Goal: Task Accomplishment & Management: Complete application form

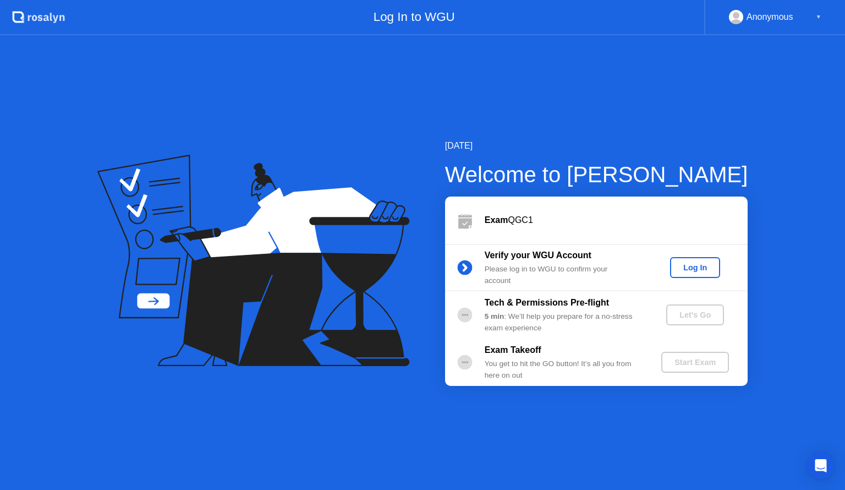
click at [696, 266] on div "Log In" at bounding box center [695, 267] width 41 height 9
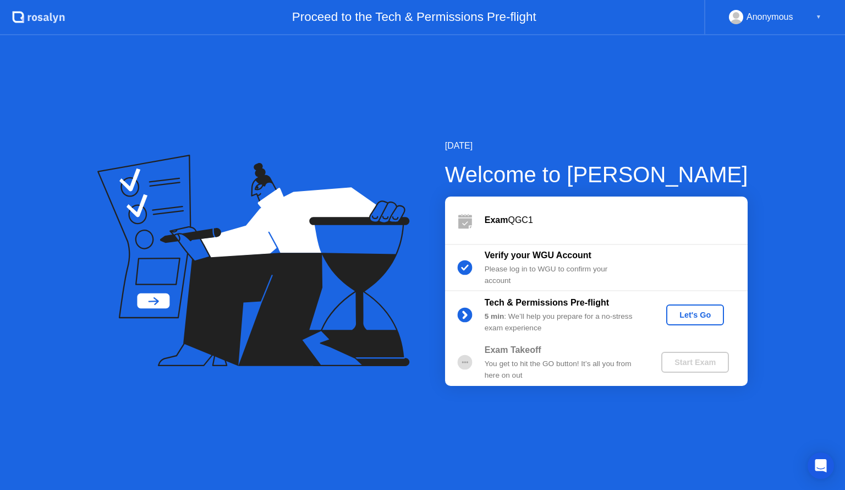
click at [698, 318] on div "Let's Go" at bounding box center [695, 314] width 49 height 9
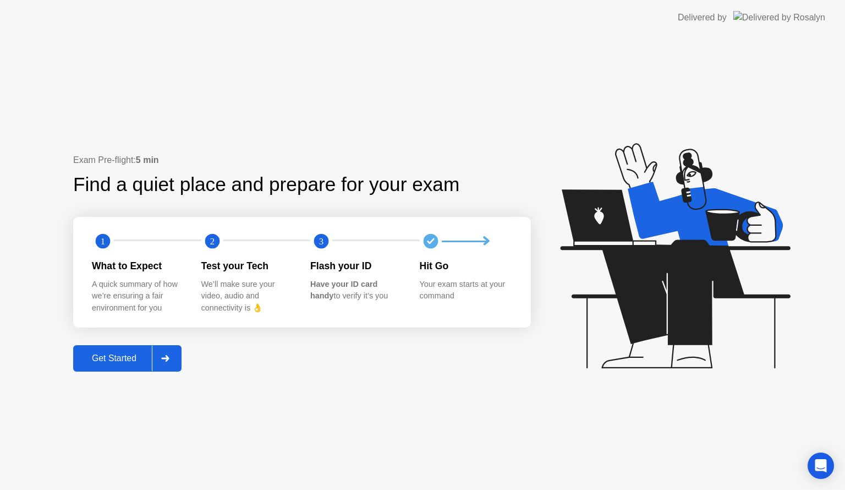
click at [116, 370] on button "Get Started" at bounding box center [127, 358] width 108 height 26
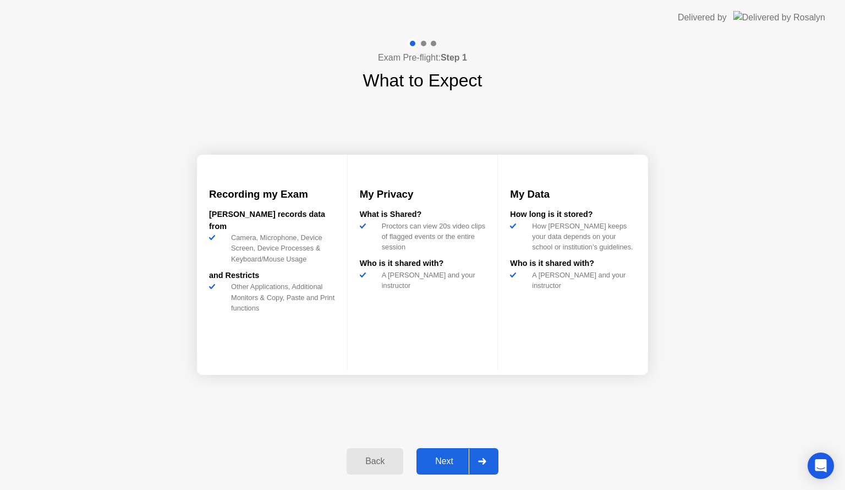
click at [450, 458] on div "Next" at bounding box center [444, 461] width 49 height 10
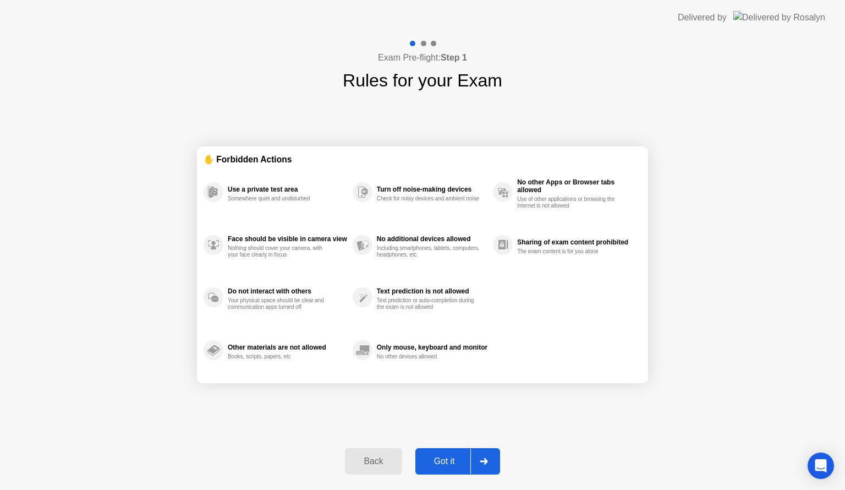
click at [450, 458] on div "Got it" at bounding box center [445, 461] width 52 height 10
select select "**********"
select select "*******"
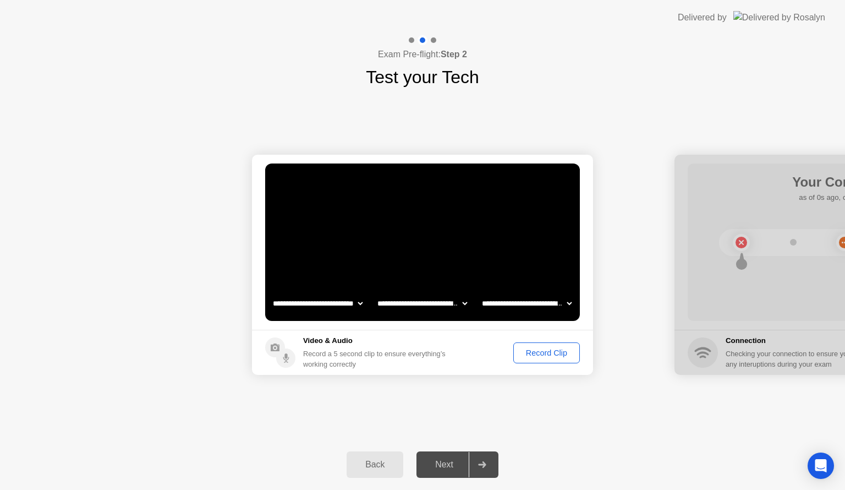
click at [530, 354] on div "Record Clip" at bounding box center [546, 352] width 59 height 9
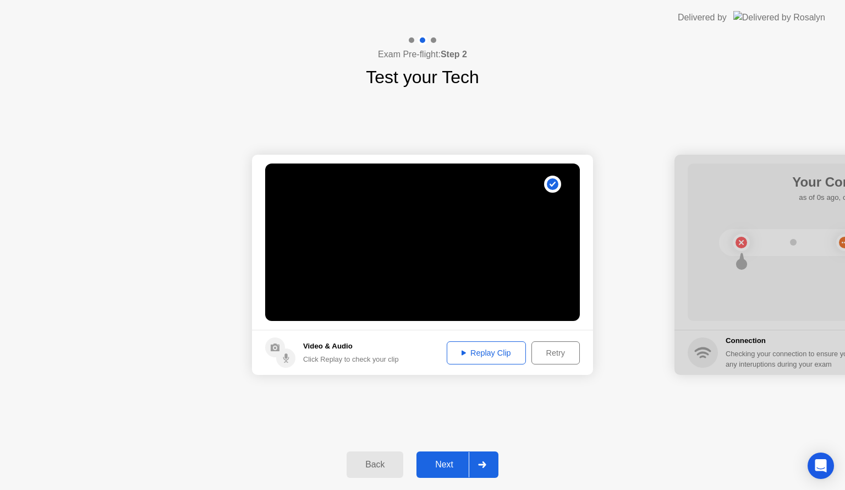
click at [493, 350] on div "Replay Clip" at bounding box center [487, 352] width 72 height 9
click at [445, 460] on div "Next" at bounding box center [444, 465] width 49 height 10
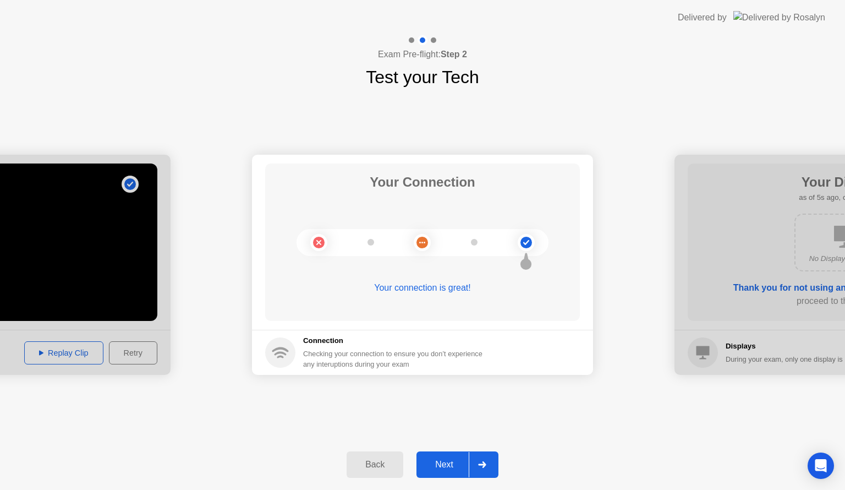
click at [445, 460] on div "Next" at bounding box center [444, 465] width 49 height 10
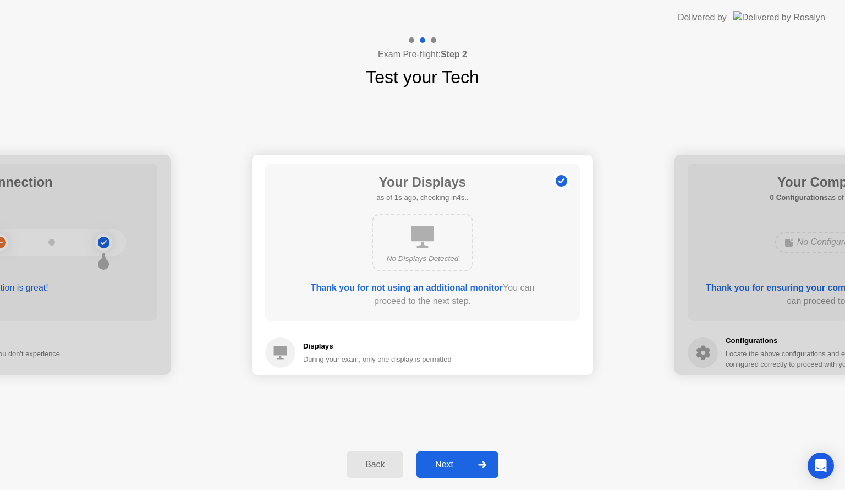
click at [445, 460] on div "Next" at bounding box center [444, 465] width 49 height 10
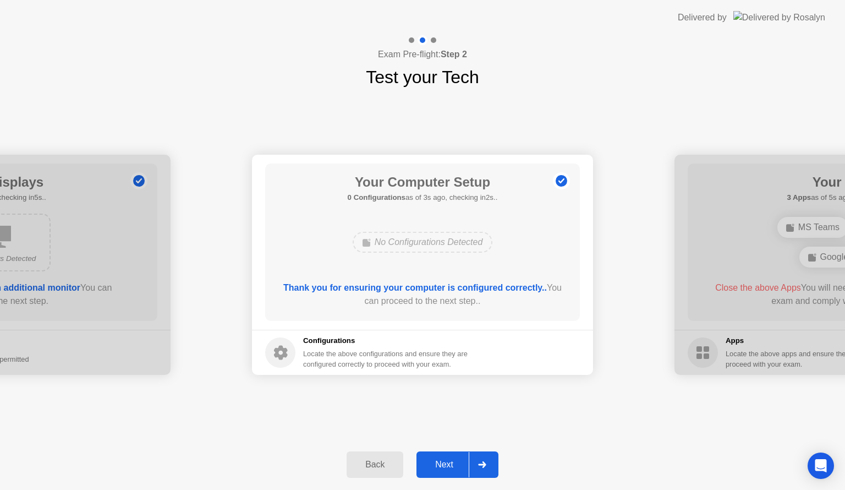
click at [445, 460] on div "Next" at bounding box center [444, 465] width 49 height 10
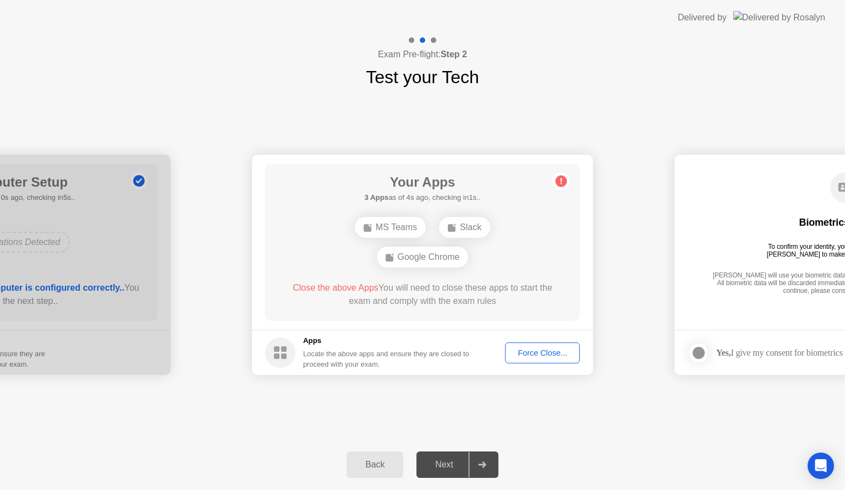
click at [526, 357] on div "Force Close..." at bounding box center [542, 352] width 67 height 9
click at [568, 354] on div "Force Close..." at bounding box center [542, 352] width 67 height 9
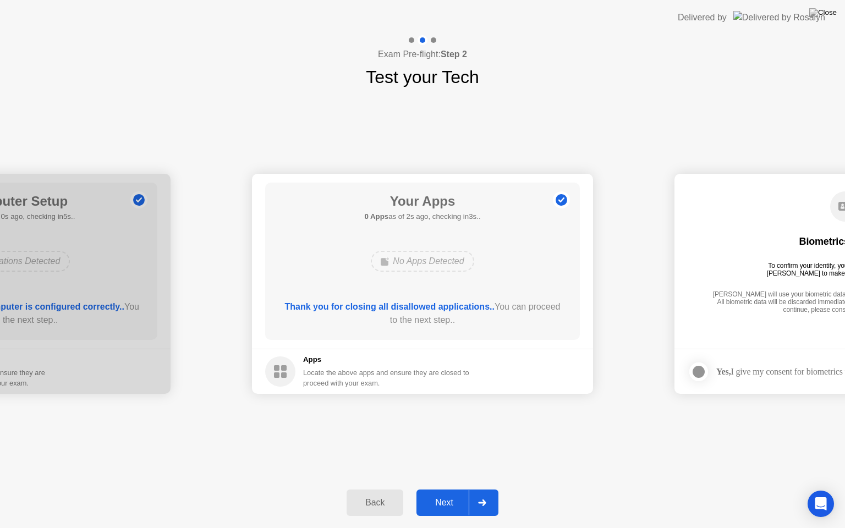
click at [442, 489] on button "Next" at bounding box center [458, 503] width 82 height 26
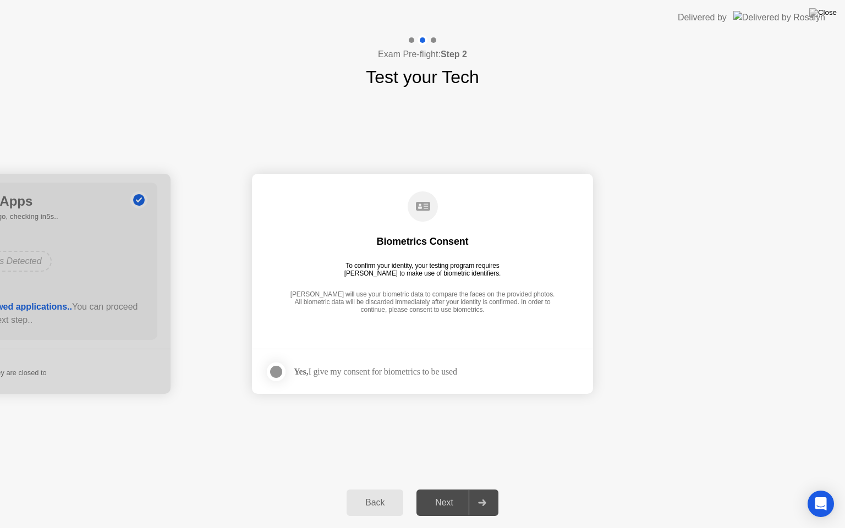
click at [283, 366] on div at bounding box center [276, 371] width 13 height 13
click at [440, 489] on div "Next" at bounding box center [444, 503] width 49 height 10
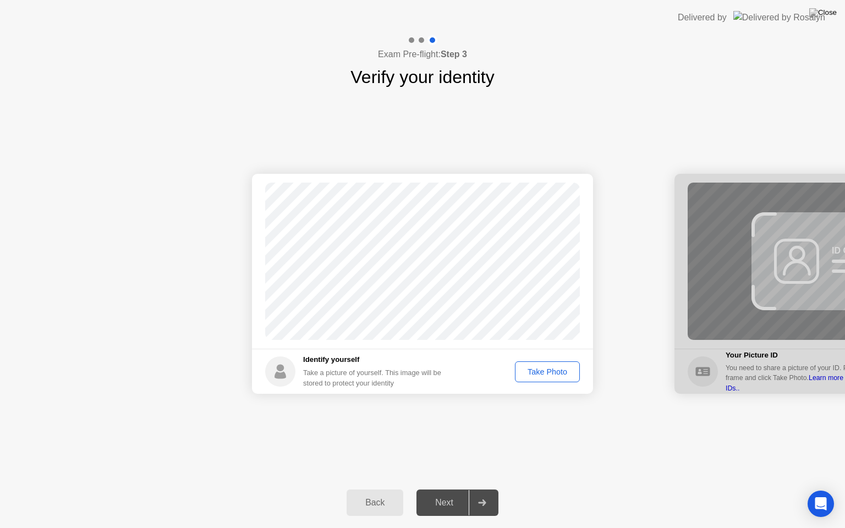
click at [534, 369] on div "Take Photo" at bounding box center [547, 372] width 57 height 9
click at [445, 489] on div "Next" at bounding box center [444, 503] width 49 height 10
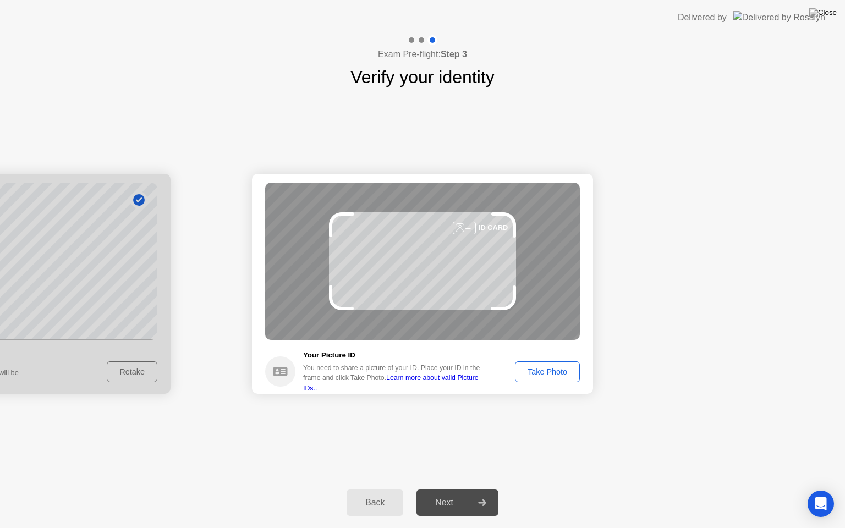
click at [549, 369] on div "Take Photo" at bounding box center [547, 372] width 57 height 9
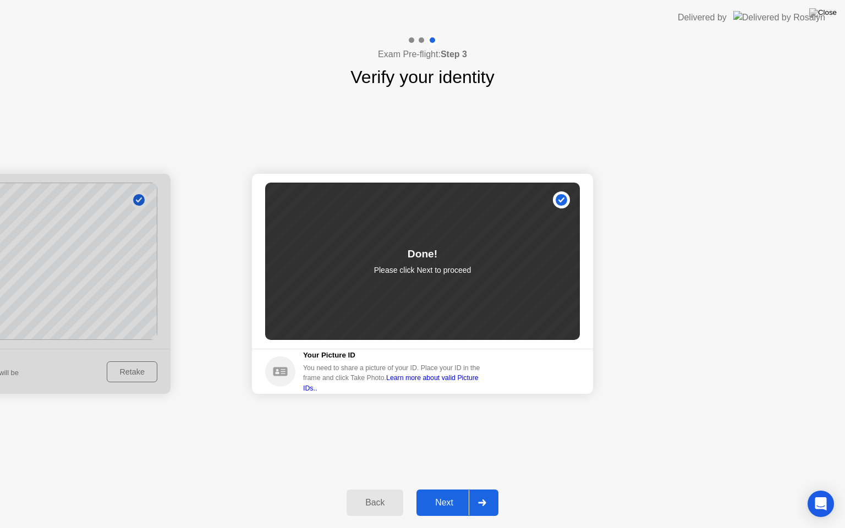
click at [448, 489] on div "Next" at bounding box center [444, 503] width 49 height 10
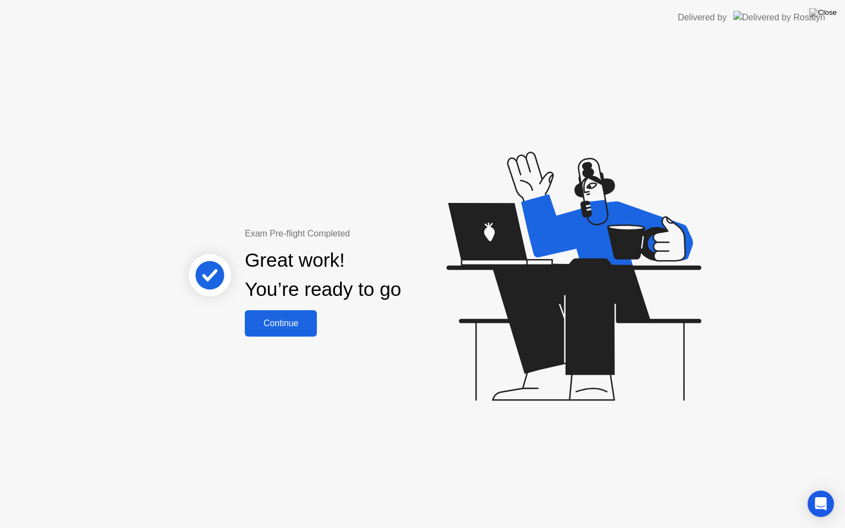
click at [293, 319] on div "Continue" at bounding box center [280, 324] width 65 height 10
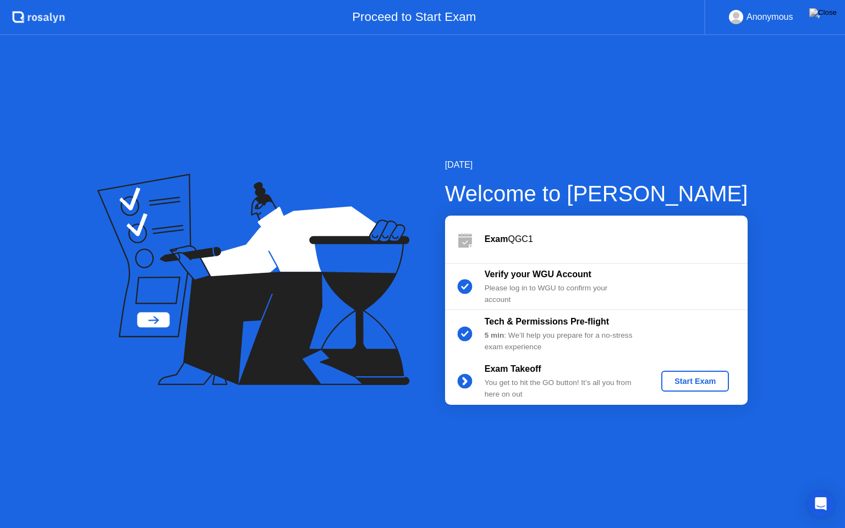
click at [696, 377] on div "Start Exam" at bounding box center [695, 381] width 59 height 9
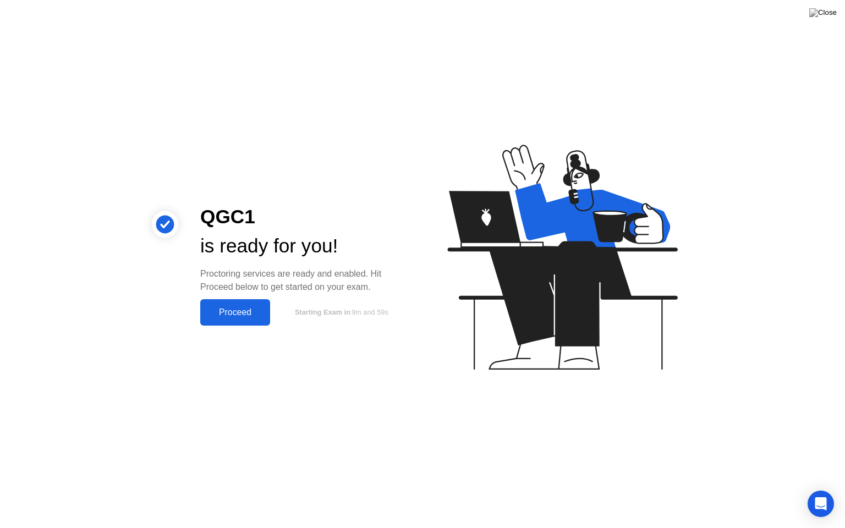
click at [236, 308] on div "Proceed" at bounding box center [235, 313] width 63 height 10
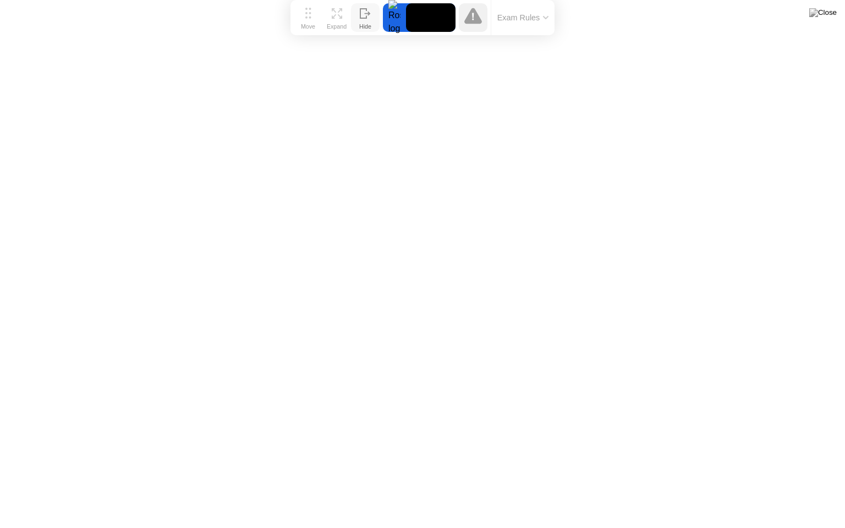
click at [362, 12] on icon at bounding box center [365, 13] width 11 height 10
